Goal: Information Seeking & Learning: Learn about a topic

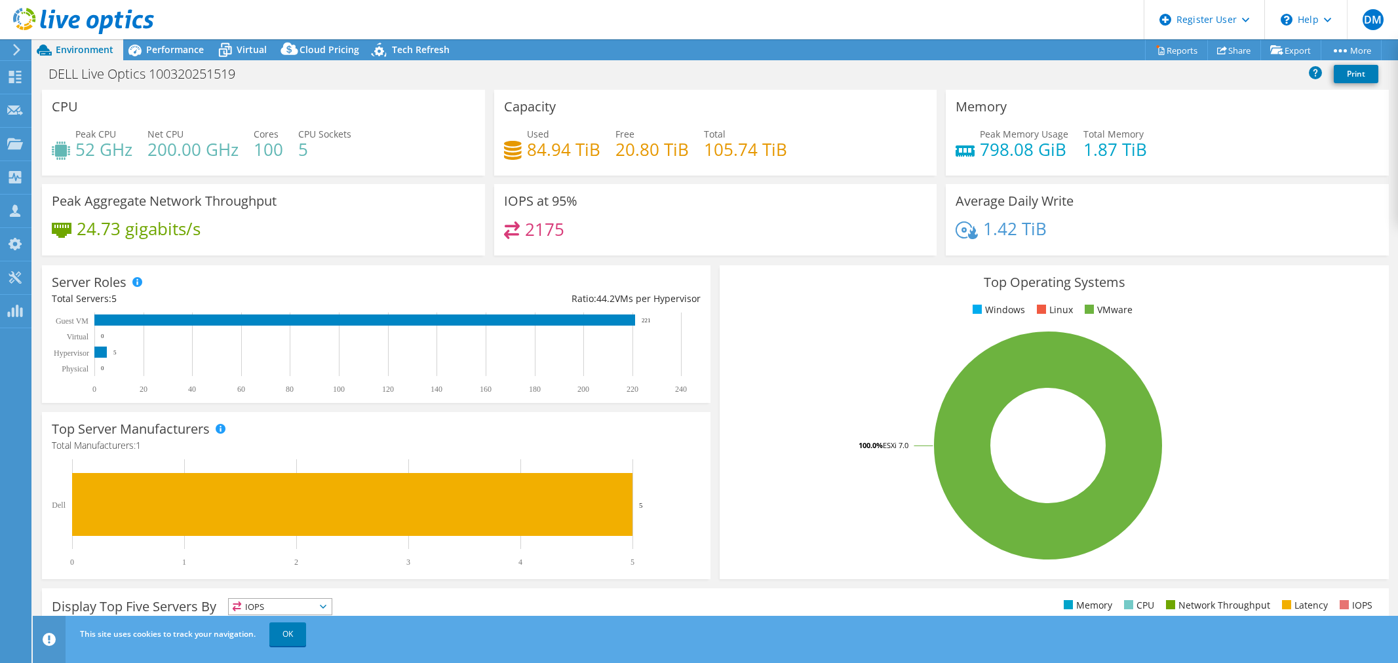
select select "USD"
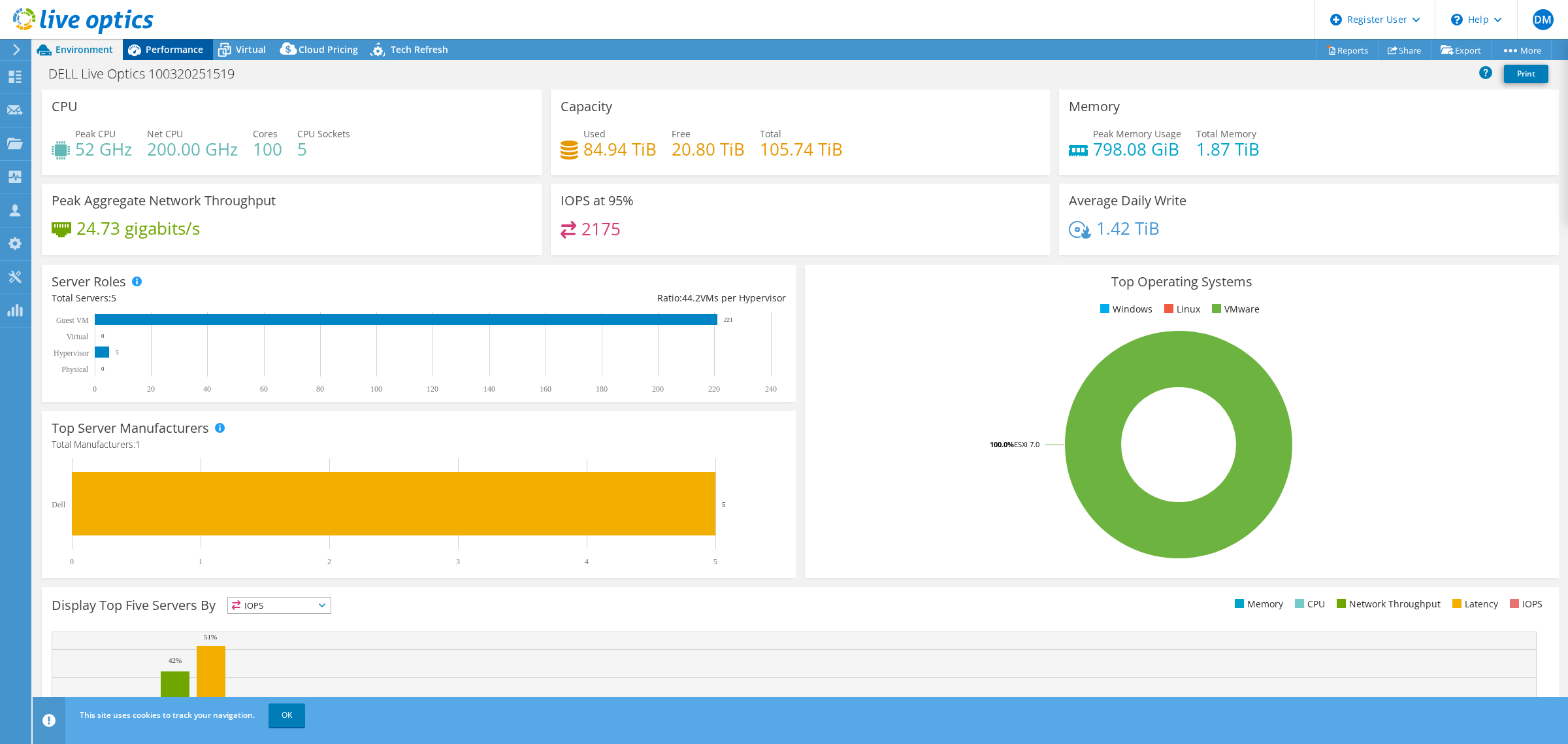
click at [173, 56] on div "Performance" at bounding box center [167, 49] width 90 height 21
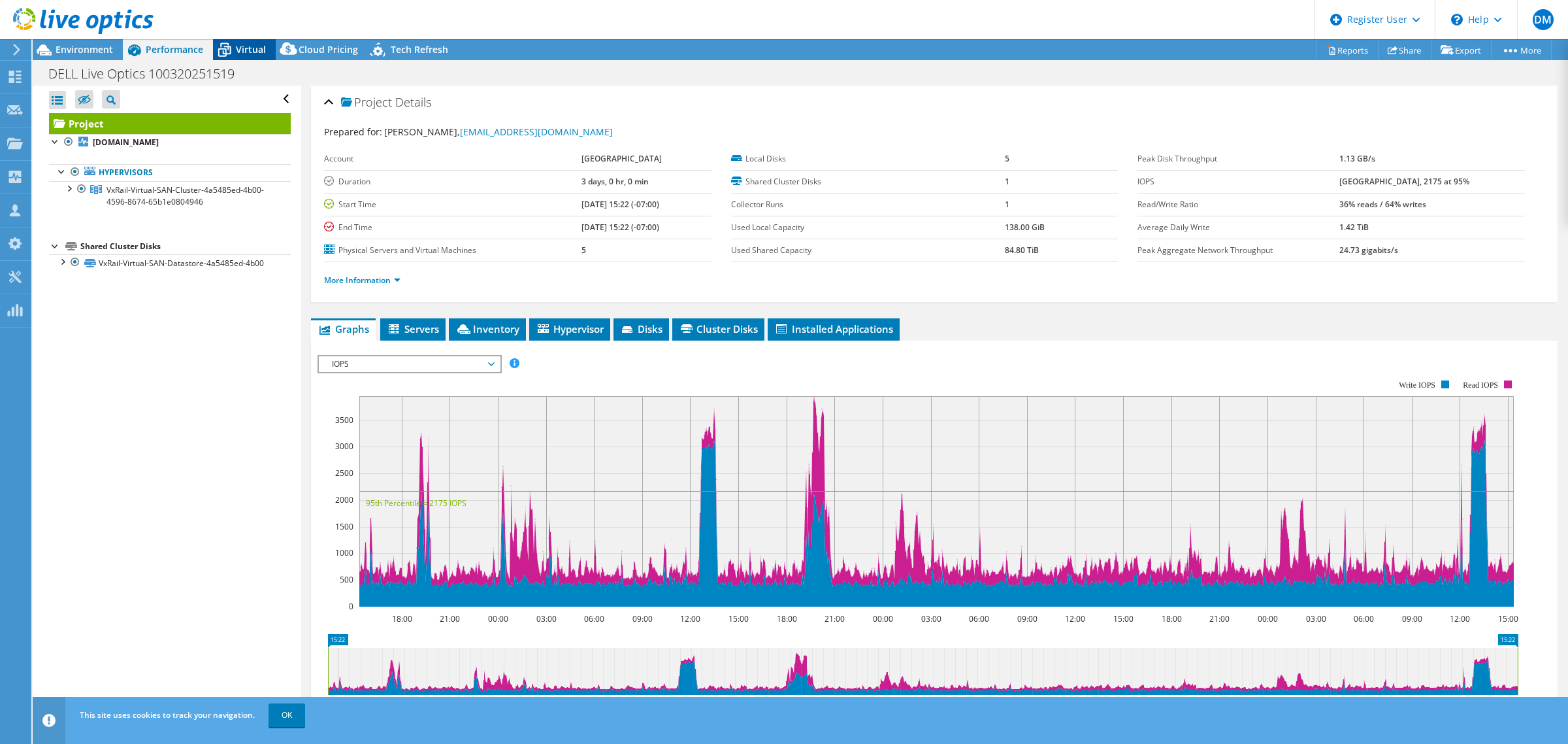
click at [255, 41] on div "Virtual" at bounding box center [244, 49] width 63 height 21
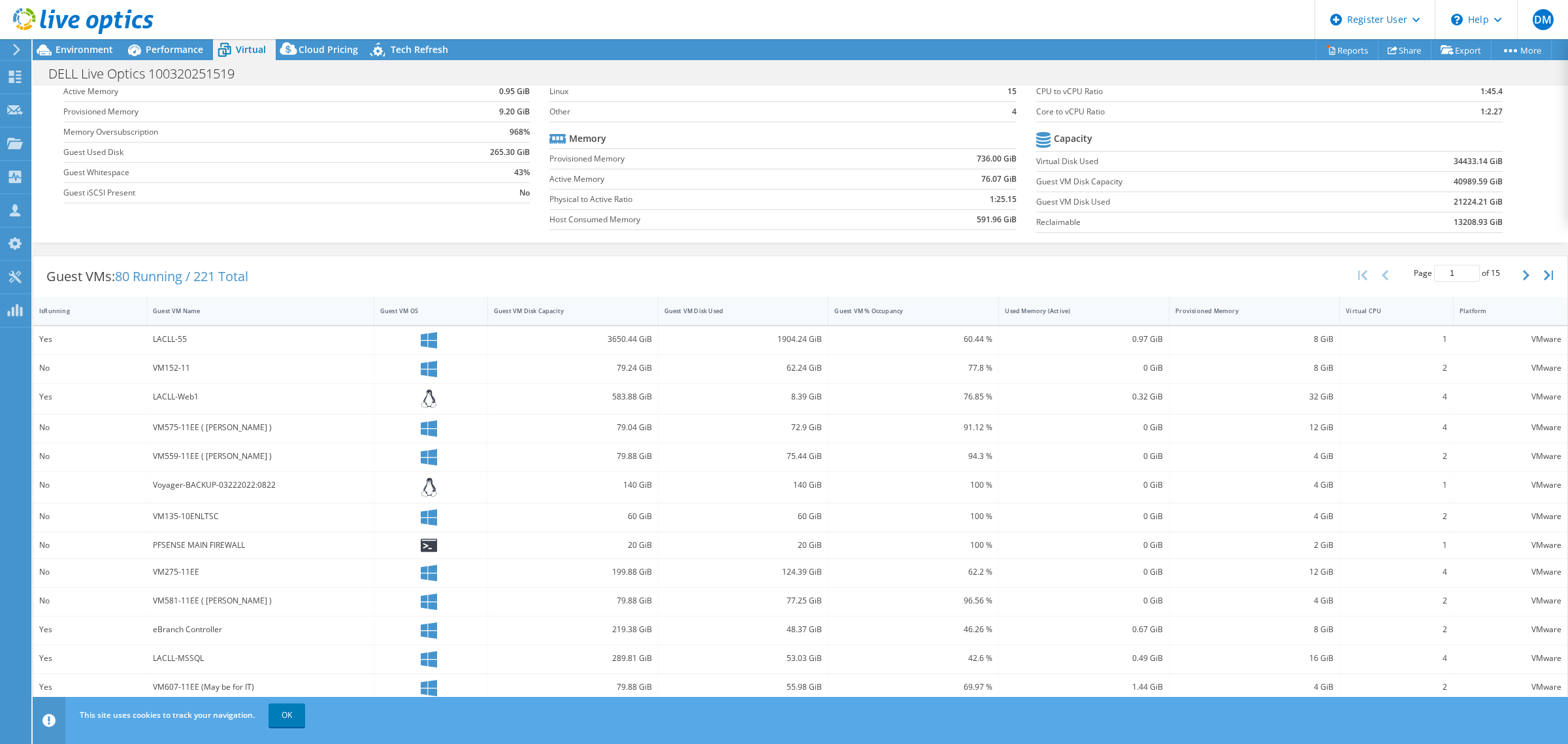
scroll to position [138, 0]
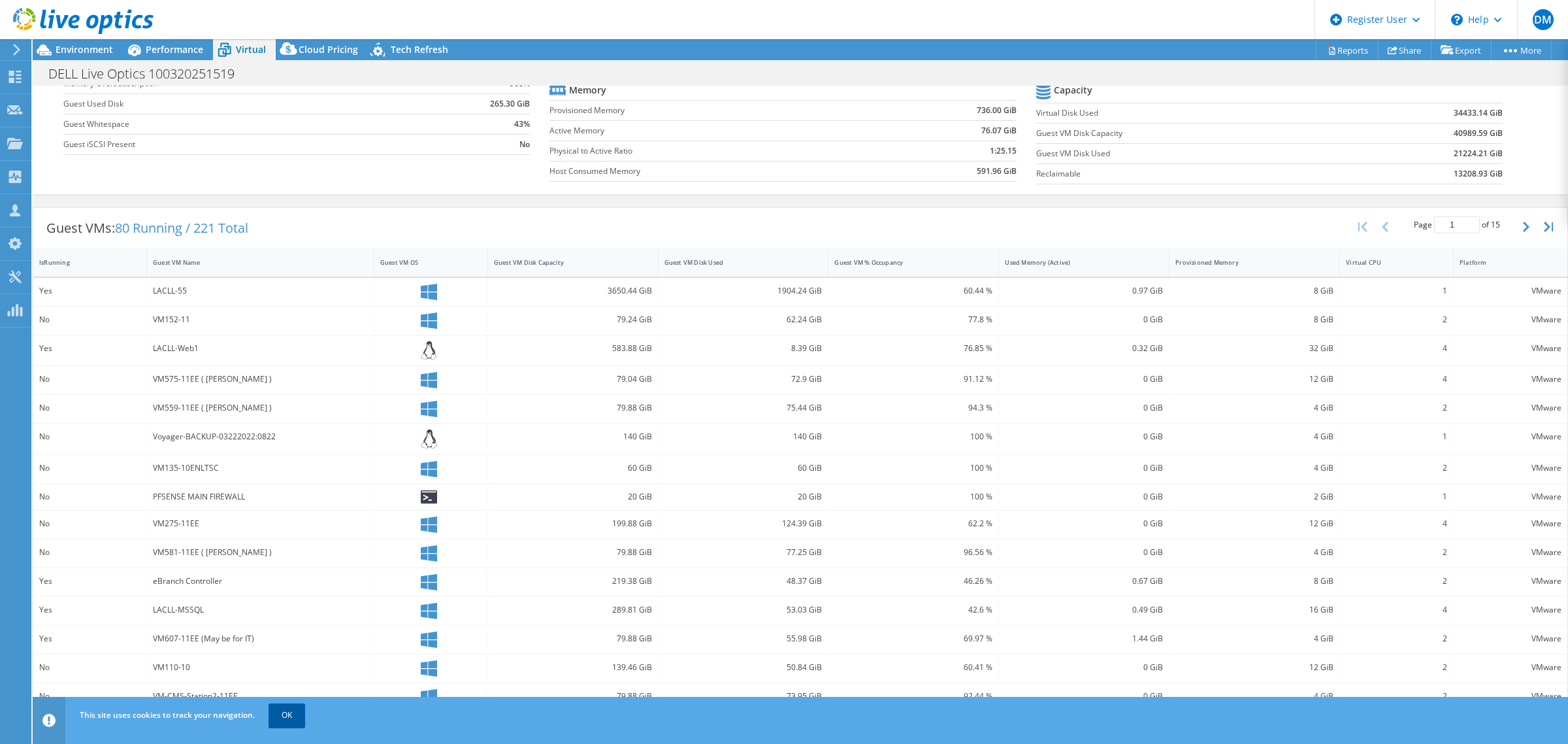
click at [278, 661] on link "OK" at bounding box center [286, 715] width 37 height 24
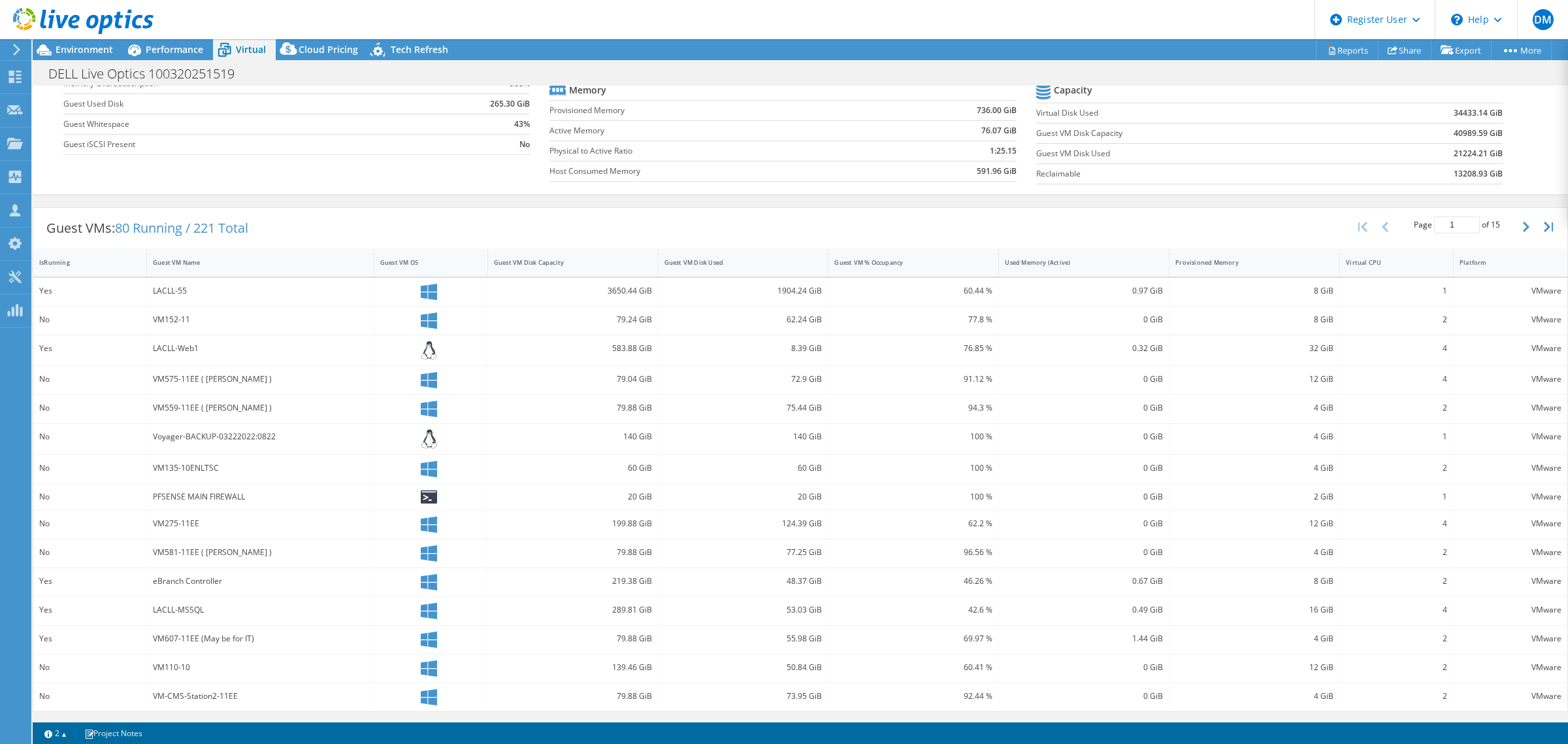
click at [365, 234] on div "Guest VMs: 80 Running / 221 Total Page 1 of 15 5 rows 10 rows 20 rows 25 rows 5…" at bounding box center [799, 227] width 1534 height 41
click at [235, 227] on span "80 Running / 221 Total" at bounding box center [181, 228] width 134 height 18
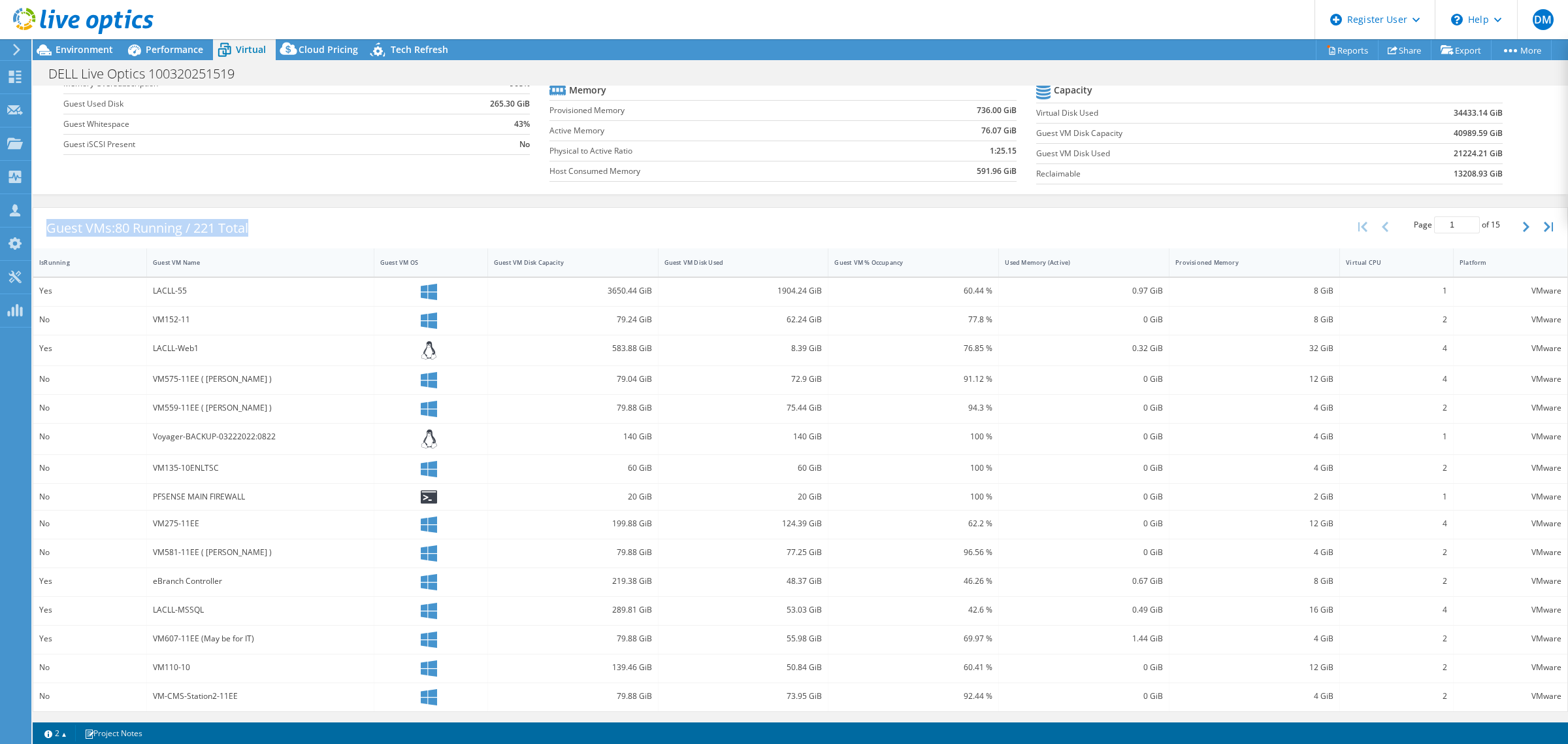
click at [243, 223] on span "80 Running / 221 Total" at bounding box center [181, 228] width 134 height 18
click at [261, 222] on div "Guest VMs: 80 Running / 221 Total" at bounding box center [147, 227] width 228 height 41
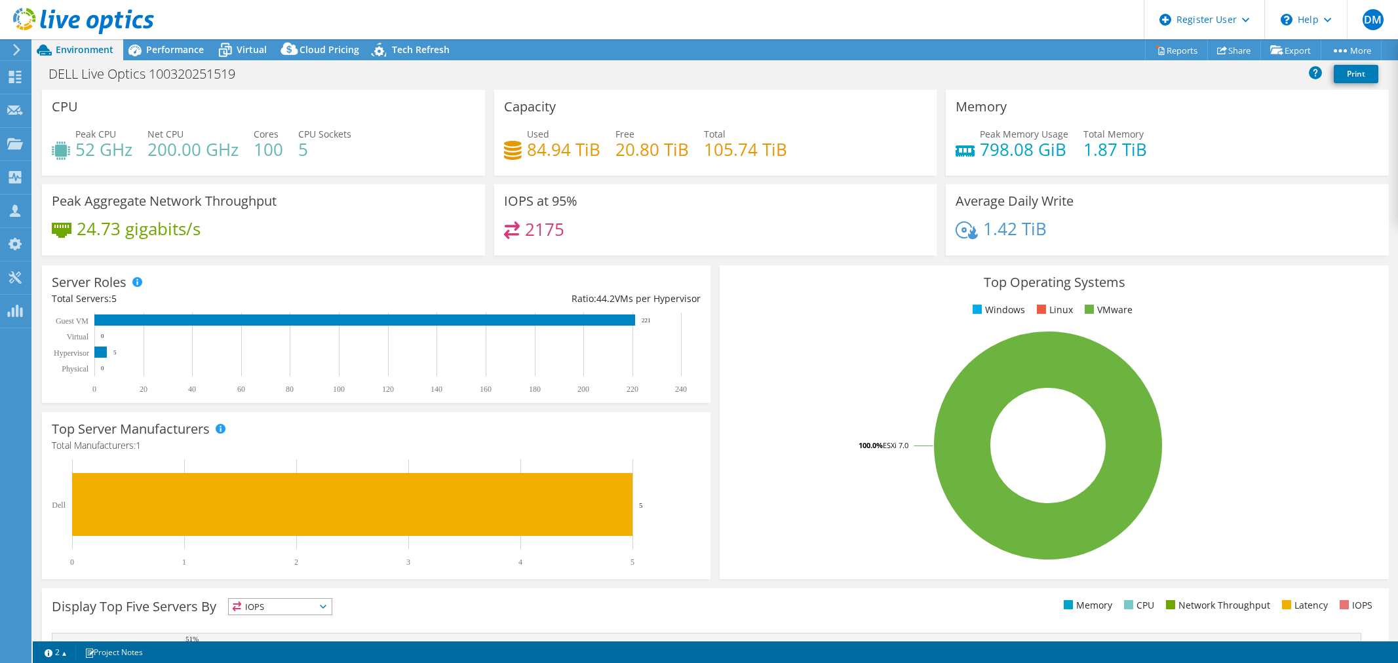
select select "USD"
